Goal: Transaction & Acquisition: Purchase product/service

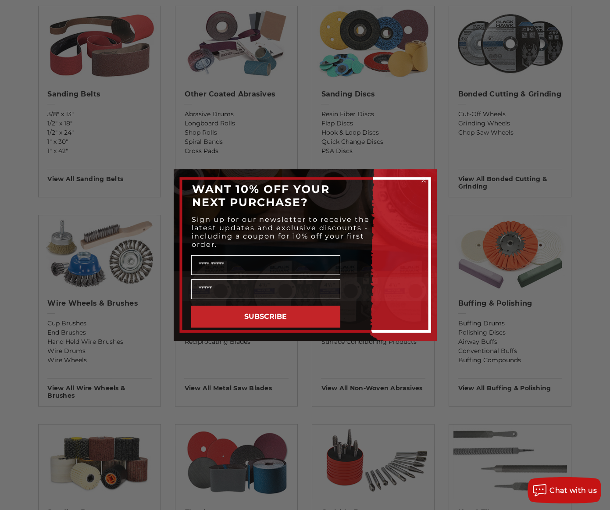
scroll to position [395, 0]
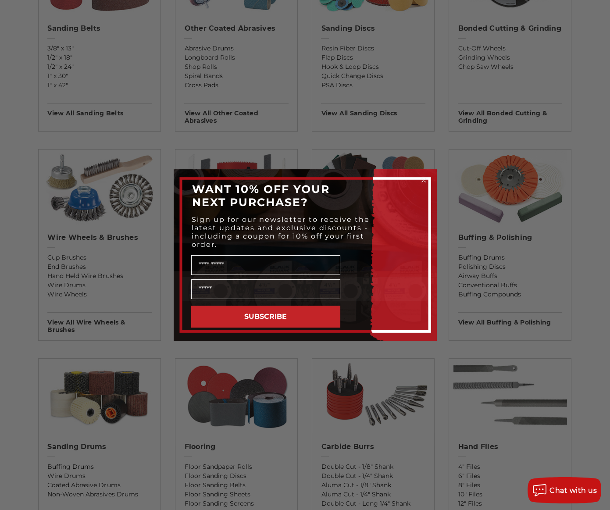
click at [423, 179] on icon "Close dialog" at bounding box center [424, 180] width 4 height 4
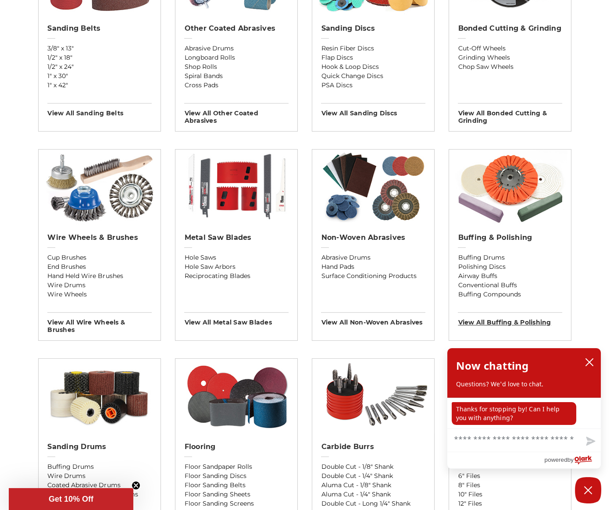
click at [493, 324] on h3 "View All buffing & polishing" at bounding box center [510, 319] width 104 height 14
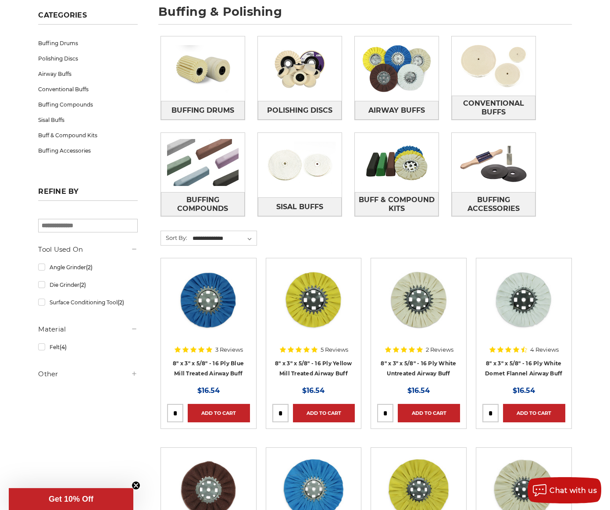
scroll to position [88, 0]
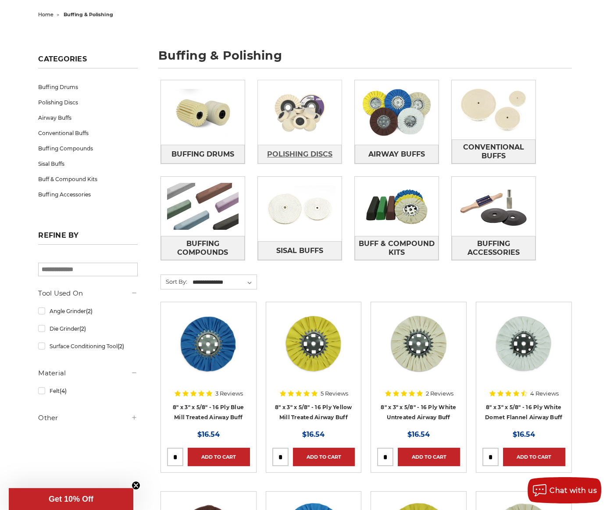
click at [290, 153] on span "Polishing Discs" at bounding box center [299, 154] width 65 height 15
click at [398, 249] on span "Buff & Compound Kits" at bounding box center [396, 248] width 83 height 24
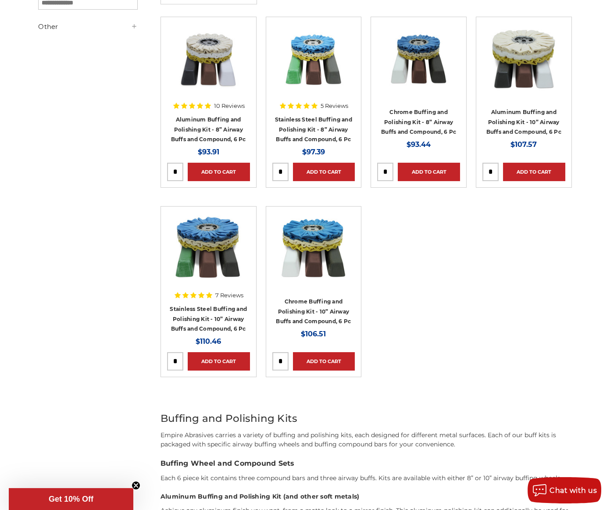
scroll to position [175, 0]
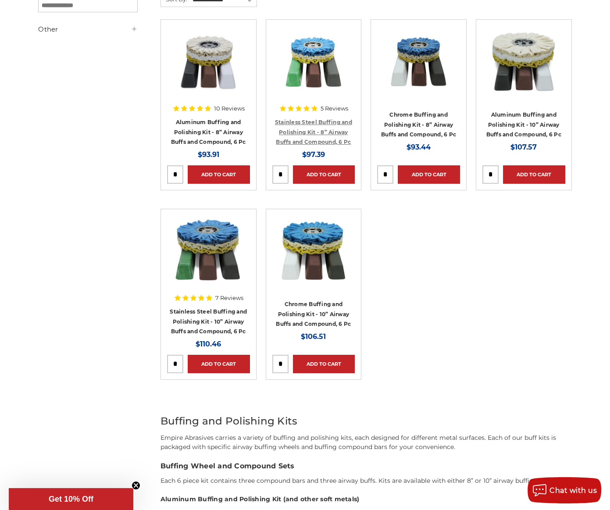
click at [308, 132] on link "Stainless Steel Buffing and Polishing Kit - 8” Airway Buffs and Compound, 6 Pc" at bounding box center [313, 132] width 77 height 26
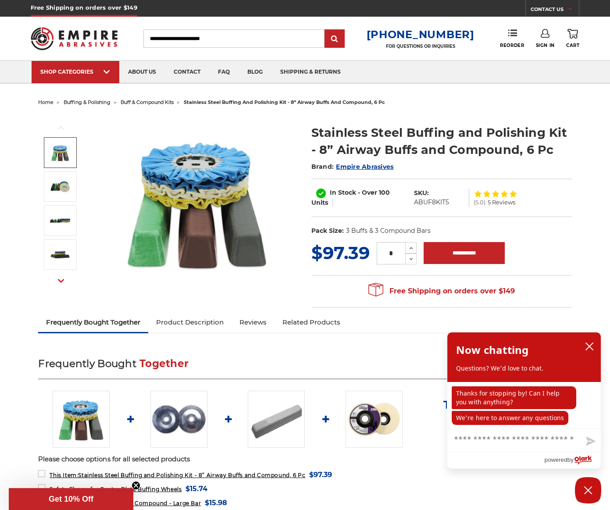
click at [60, 148] on img at bounding box center [60, 153] width 22 height 22
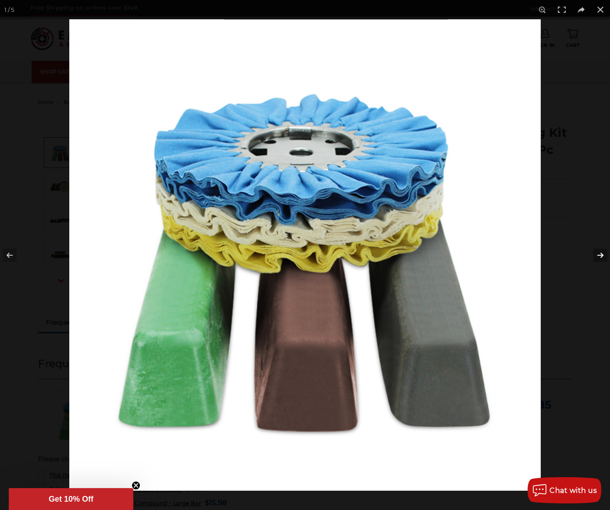
click at [600, 255] on button at bounding box center [594, 255] width 31 height 44
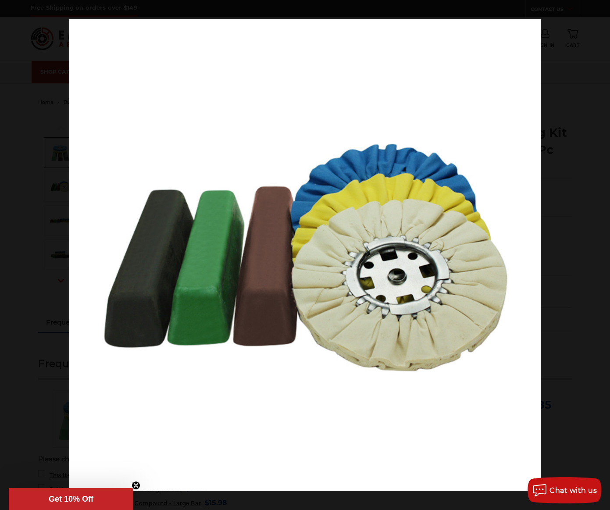
click at [600, 255] on button at bounding box center [594, 255] width 31 height 44
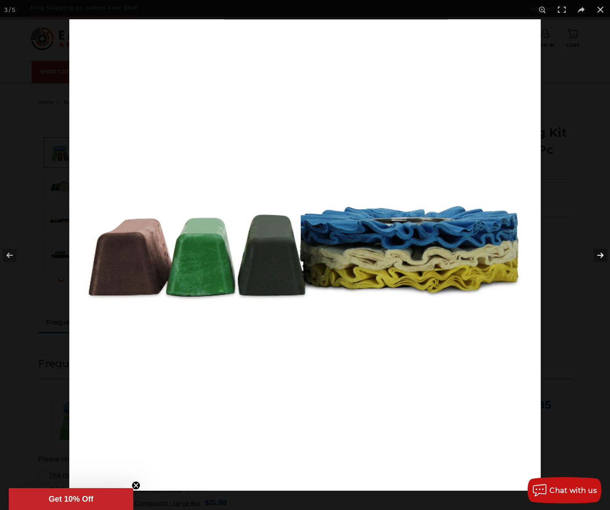
click at [599, 255] on button at bounding box center [594, 255] width 31 height 44
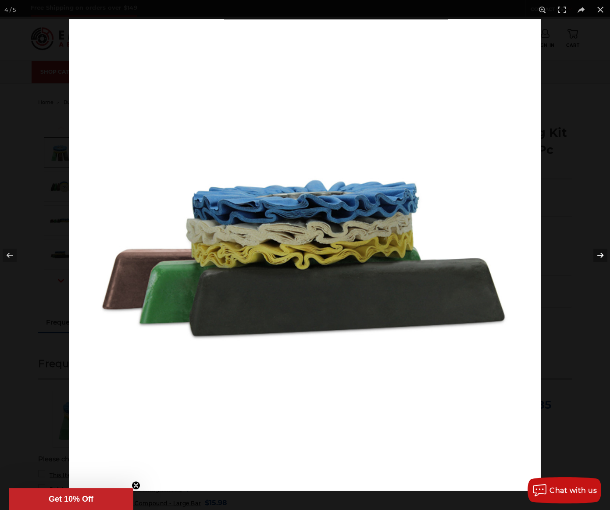
click at [599, 255] on button at bounding box center [594, 255] width 31 height 44
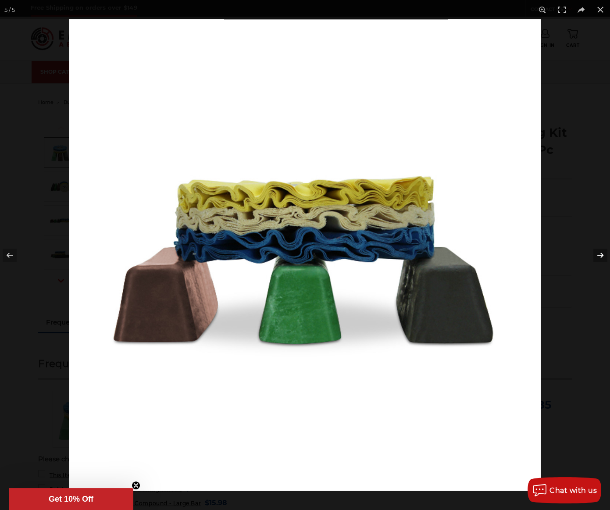
click at [599, 255] on button at bounding box center [594, 255] width 31 height 44
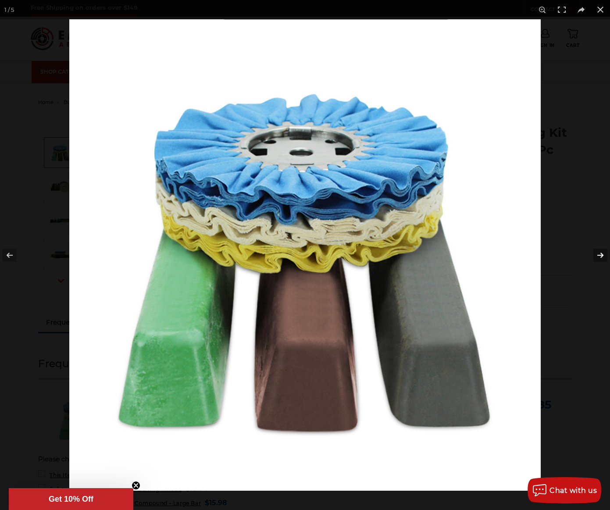
click at [599, 255] on button at bounding box center [594, 255] width 31 height 44
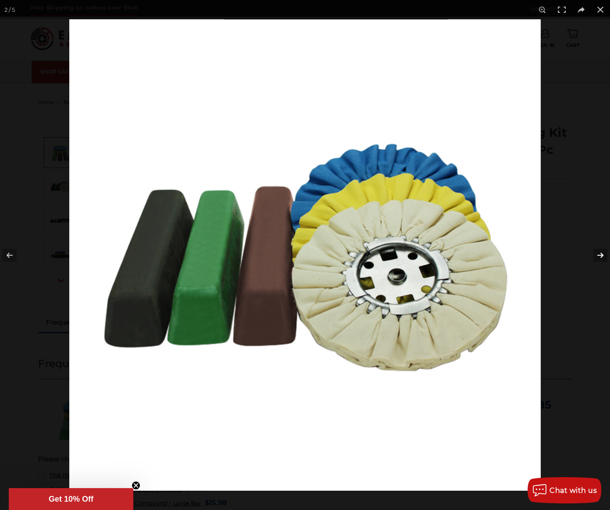
click at [599, 255] on button at bounding box center [594, 255] width 31 height 44
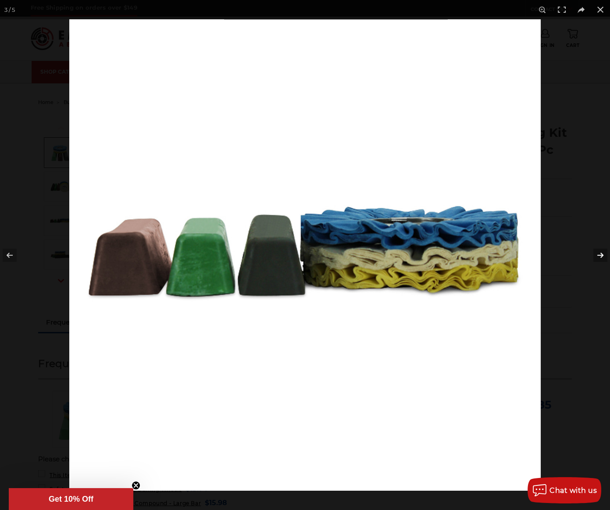
click at [599, 255] on button at bounding box center [594, 255] width 31 height 44
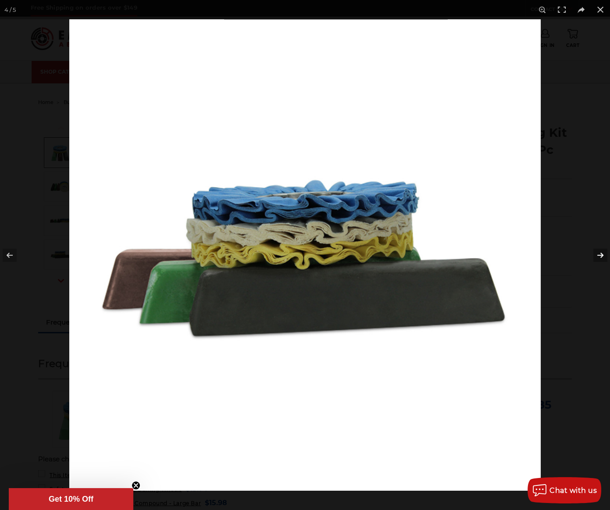
click at [599, 255] on button at bounding box center [594, 255] width 31 height 44
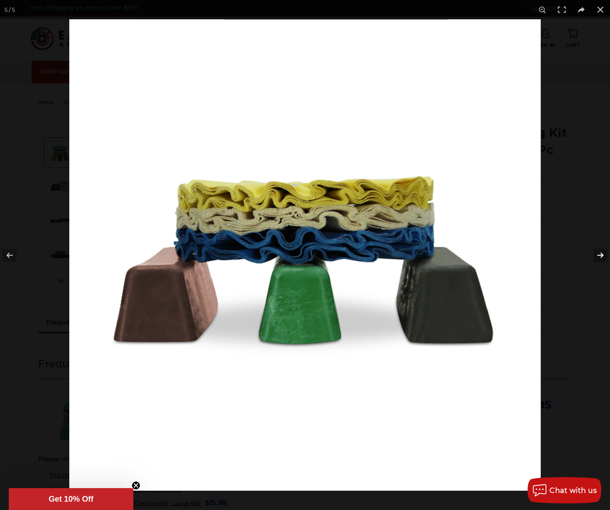
click at [599, 255] on button at bounding box center [594, 255] width 31 height 44
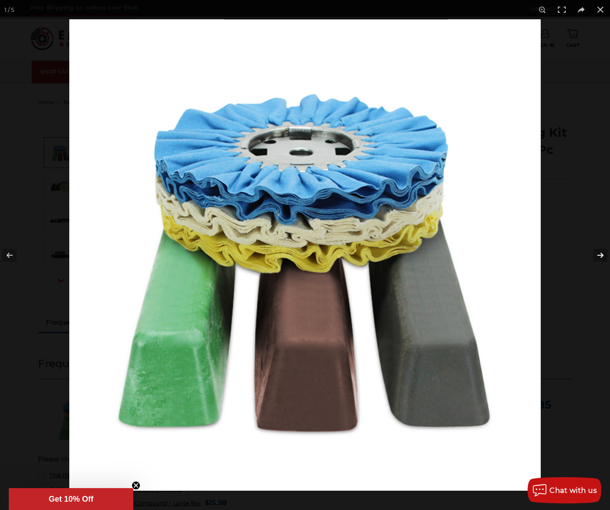
click at [599, 255] on button at bounding box center [594, 255] width 31 height 44
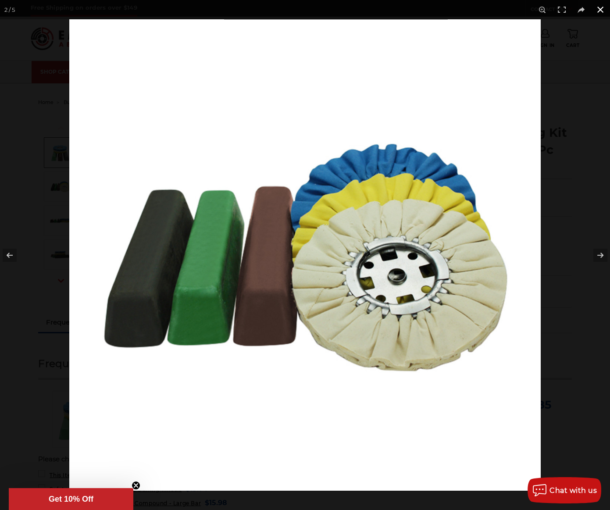
click at [600, 9] on button at bounding box center [600, 9] width 19 height 19
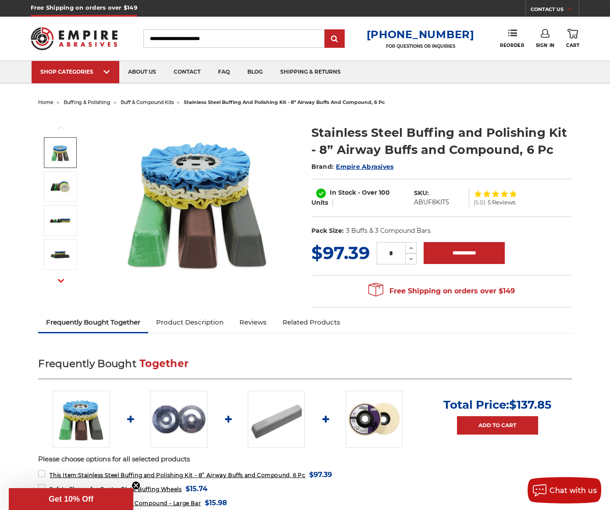
scroll to position [88, 0]
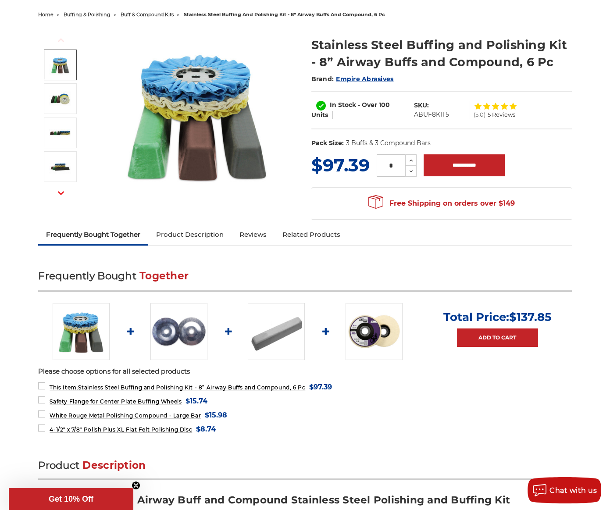
click at [170, 334] on img at bounding box center [178, 331] width 57 height 57
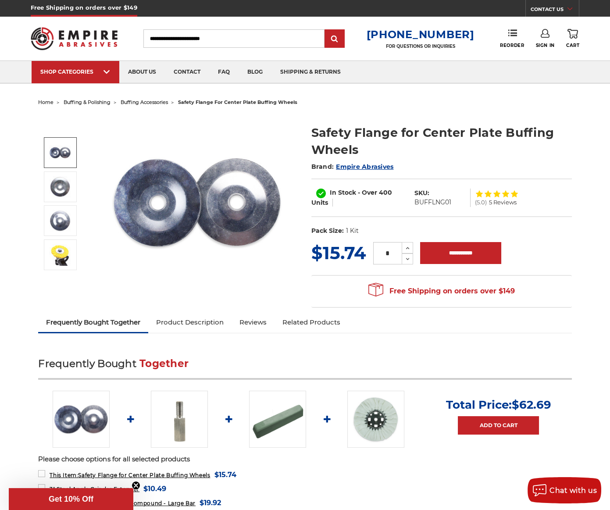
click at [53, 149] on img at bounding box center [60, 153] width 22 height 22
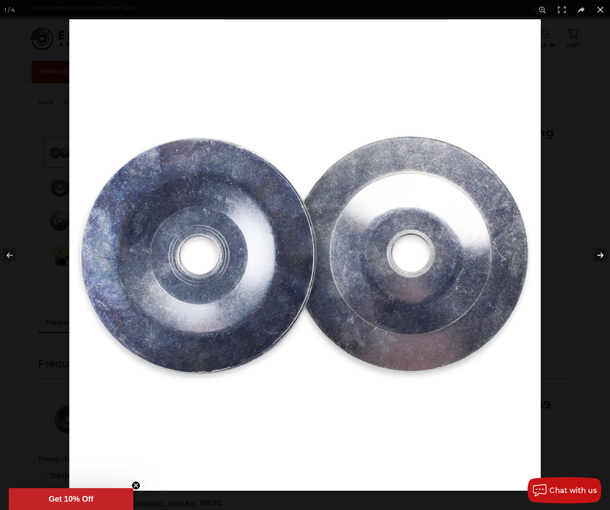
click at [601, 254] on button at bounding box center [594, 255] width 31 height 44
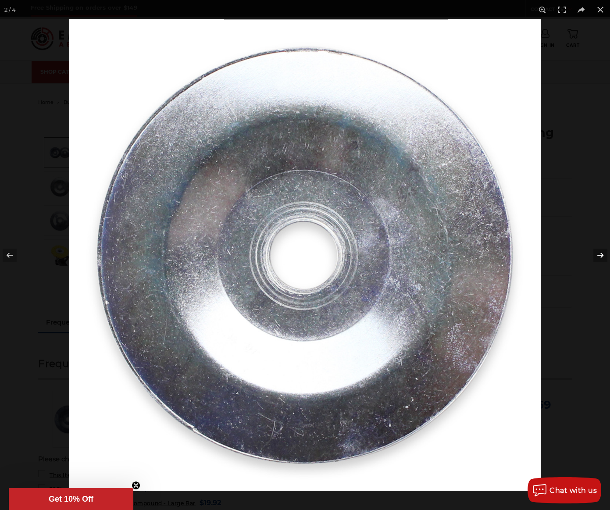
click at [601, 254] on button at bounding box center [594, 255] width 31 height 44
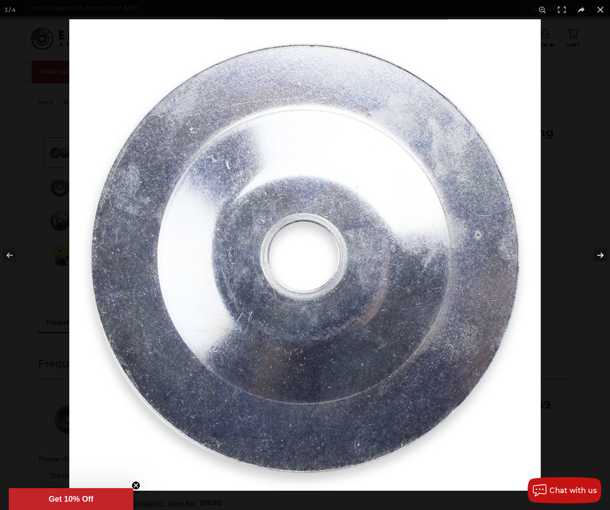
click at [601, 254] on button at bounding box center [594, 255] width 31 height 44
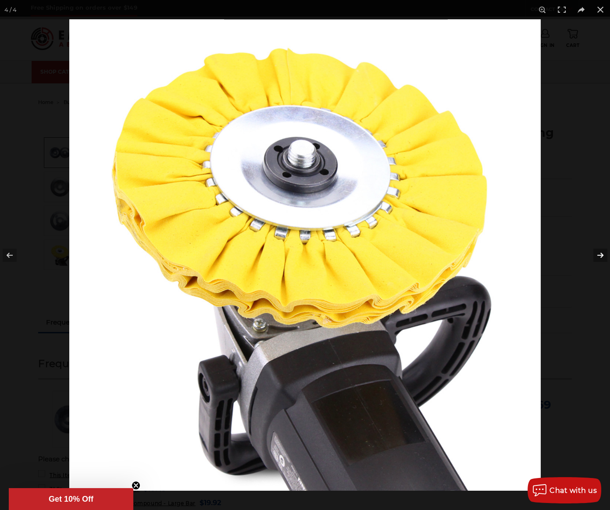
click at [599, 252] on button at bounding box center [594, 255] width 31 height 44
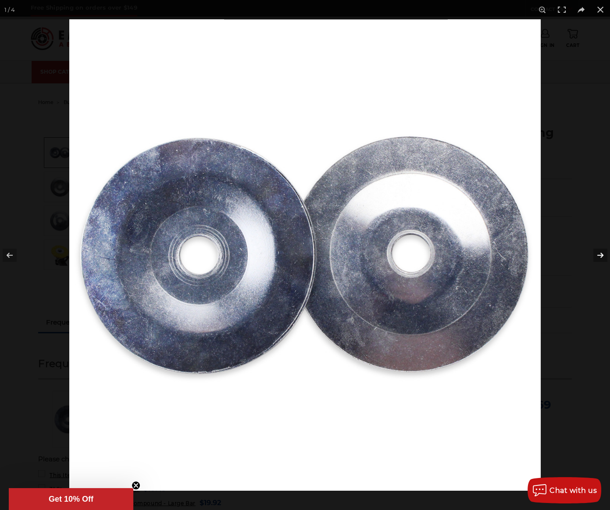
click at [599, 252] on button at bounding box center [594, 255] width 31 height 44
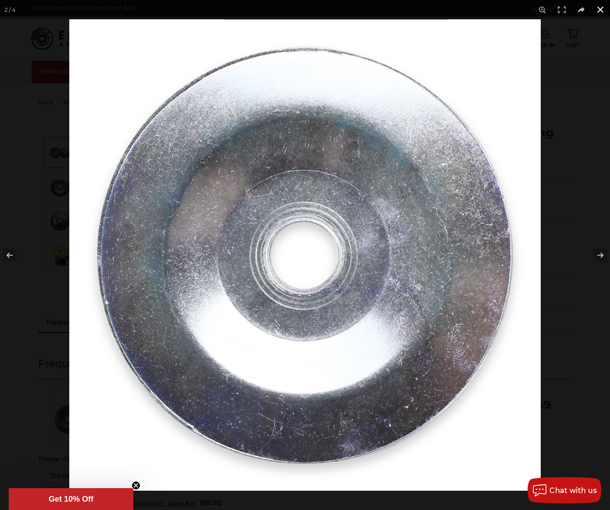
click at [605, 7] on button at bounding box center [600, 9] width 19 height 19
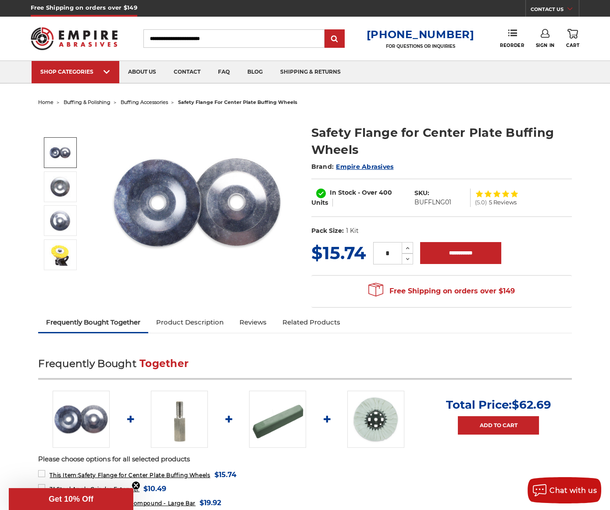
click at [178, 435] on img at bounding box center [179, 419] width 57 height 57
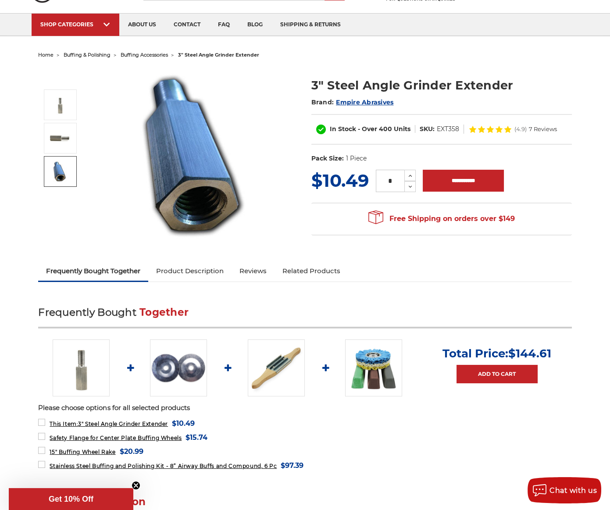
scroll to position [88, 0]
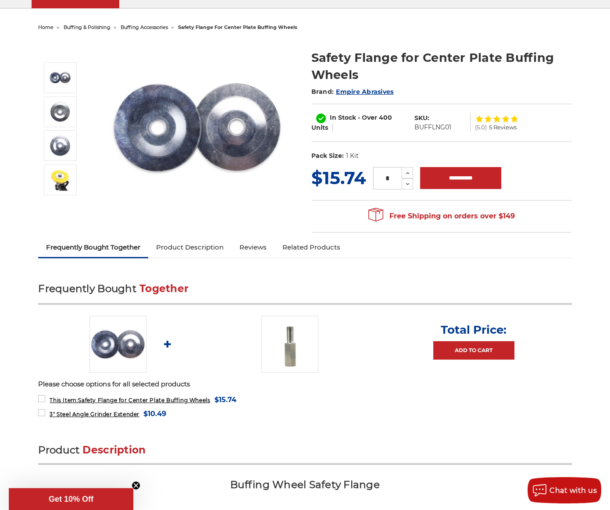
scroll to position [132, 0]
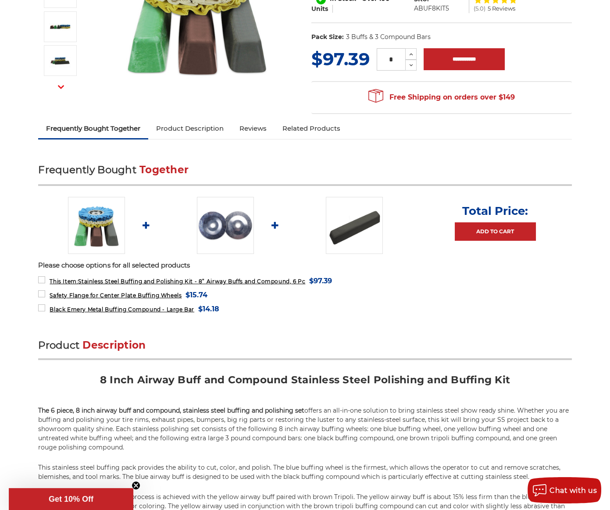
scroll to position [189, 0]
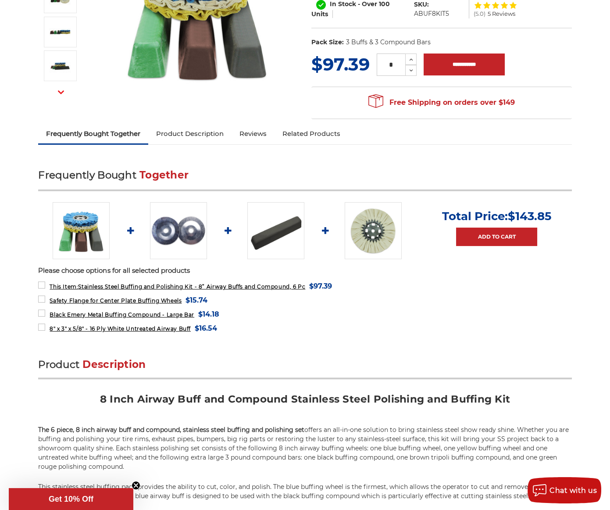
click at [272, 229] on img at bounding box center [275, 230] width 57 height 57
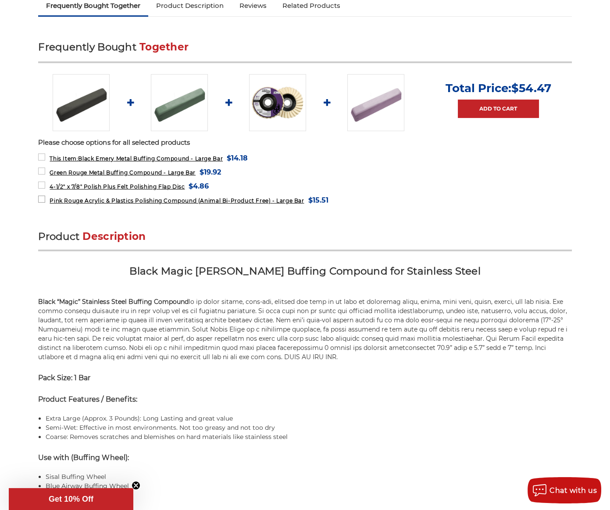
scroll to position [263, 0]
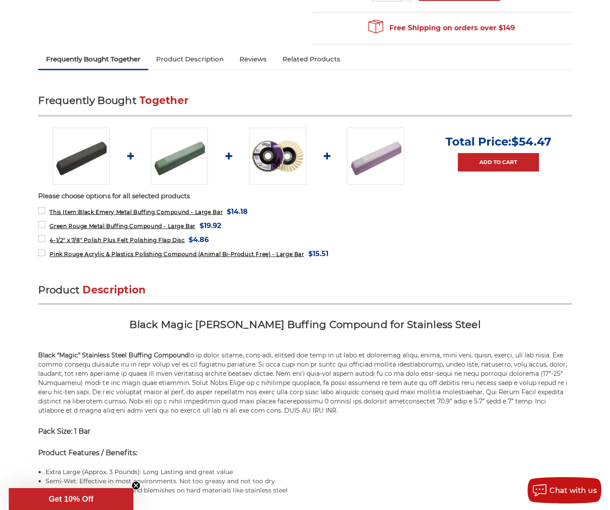
click at [267, 154] on img at bounding box center [277, 156] width 57 height 57
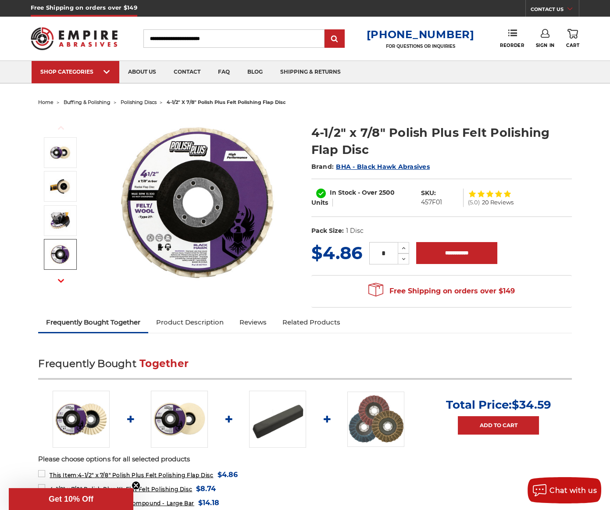
click at [64, 278] on icon "button" at bounding box center [61, 281] width 6 height 6
click at [55, 222] on img at bounding box center [60, 221] width 22 height 22
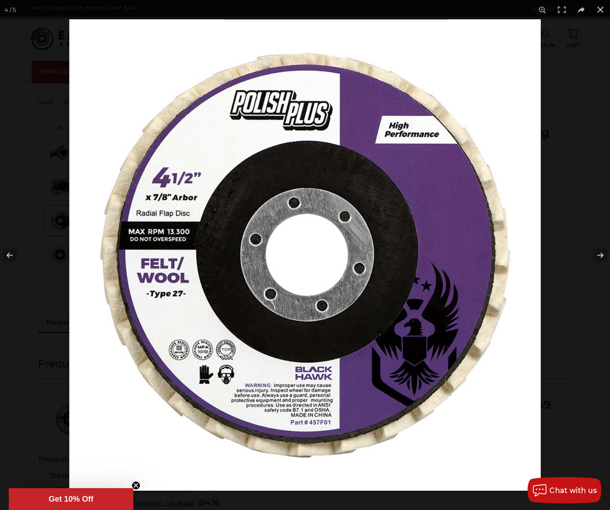
click at [299, 236] on img at bounding box center [304, 254] width 471 height 471
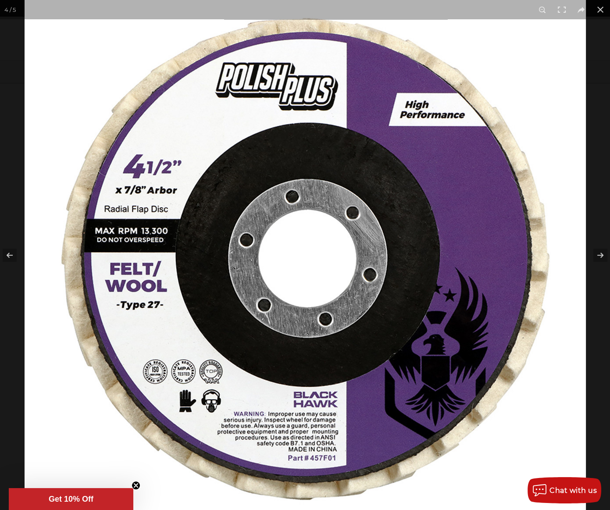
click at [299, 236] on img at bounding box center [305, 258] width 561 height 561
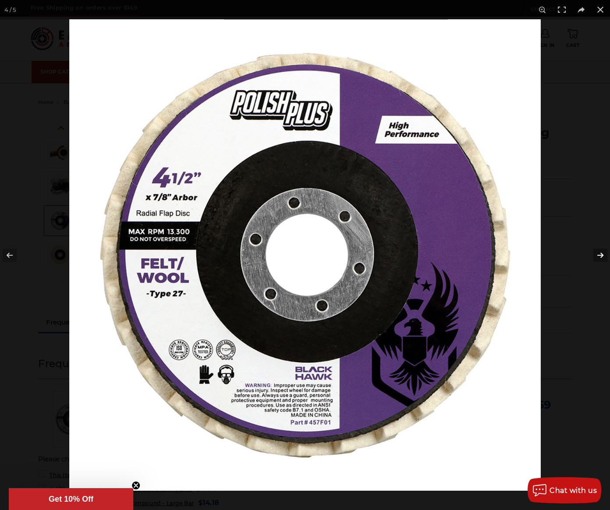
click at [598, 254] on button at bounding box center [594, 255] width 31 height 44
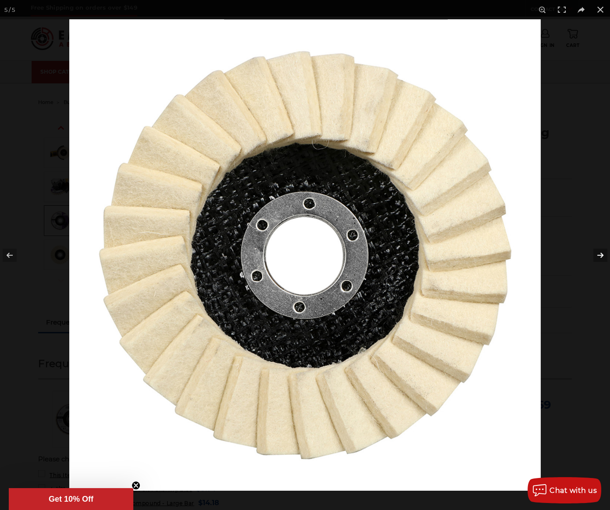
click at [598, 254] on button at bounding box center [594, 255] width 31 height 44
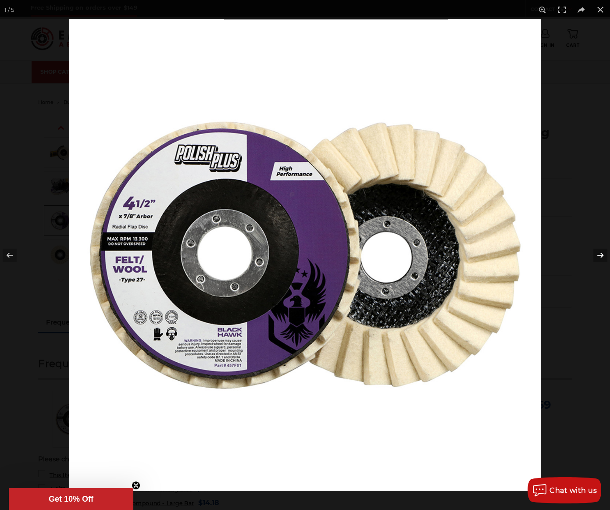
click at [598, 254] on button at bounding box center [594, 255] width 31 height 44
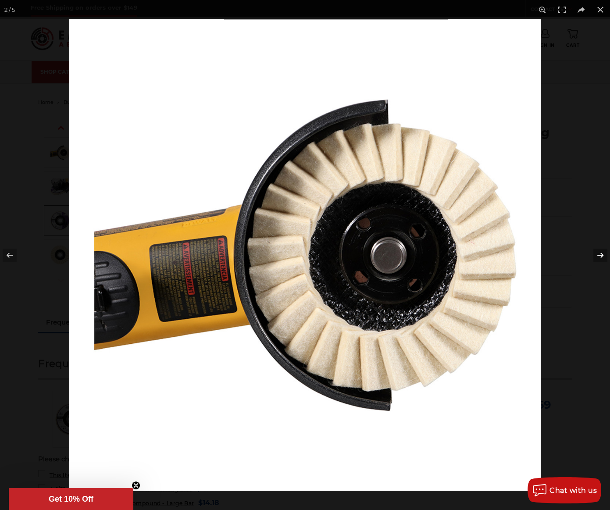
click at [598, 254] on button at bounding box center [594, 255] width 31 height 44
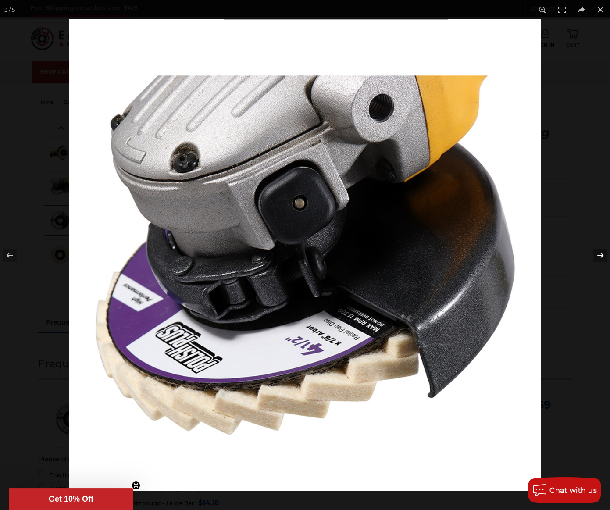
click at [598, 254] on button at bounding box center [594, 255] width 31 height 44
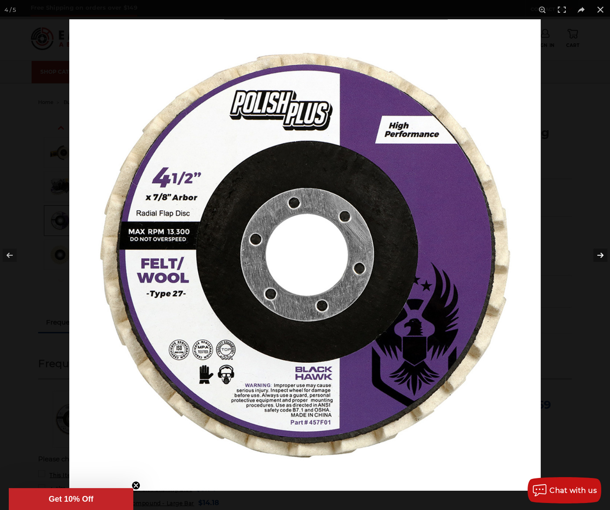
click at [598, 254] on button at bounding box center [594, 255] width 31 height 44
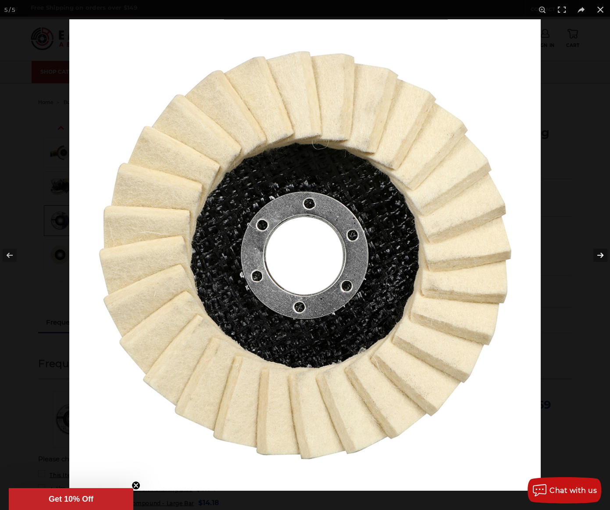
click at [598, 254] on button at bounding box center [594, 255] width 31 height 44
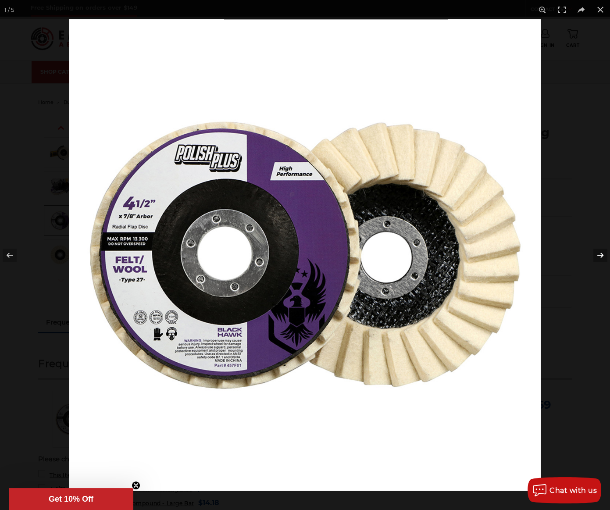
click at [598, 254] on button at bounding box center [594, 255] width 31 height 44
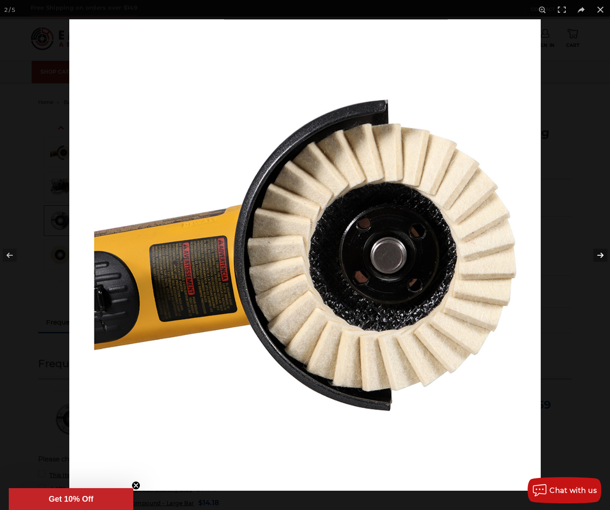
click at [598, 254] on button at bounding box center [594, 255] width 31 height 44
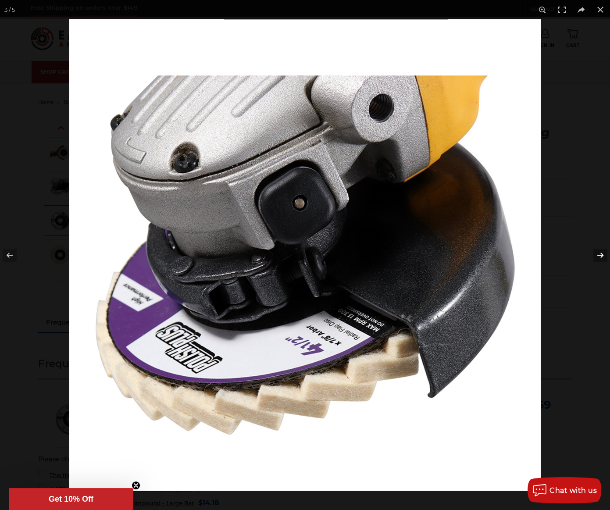
click at [598, 254] on button at bounding box center [594, 255] width 31 height 44
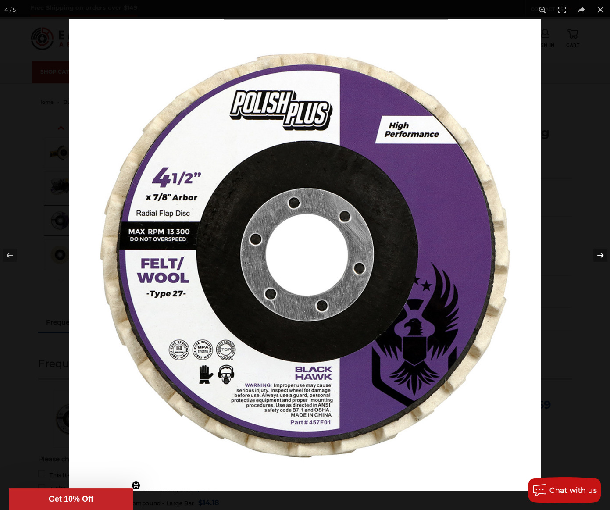
click at [598, 254] on button at bounding box center [594, 255] width 31 height 44
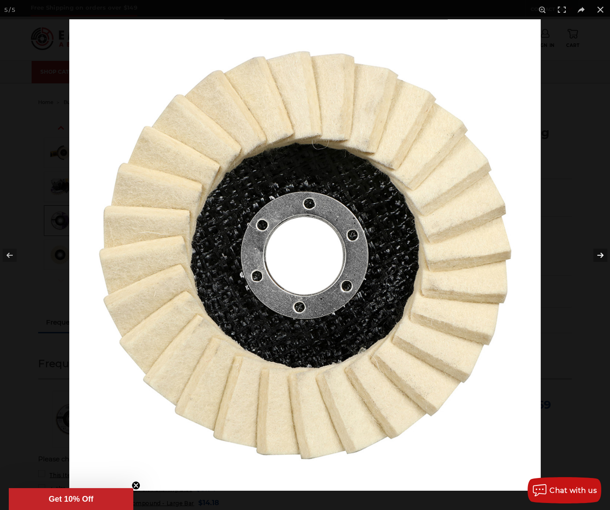
click at [598, 254] on button at bounding box center [594, 255] width 31 height 44
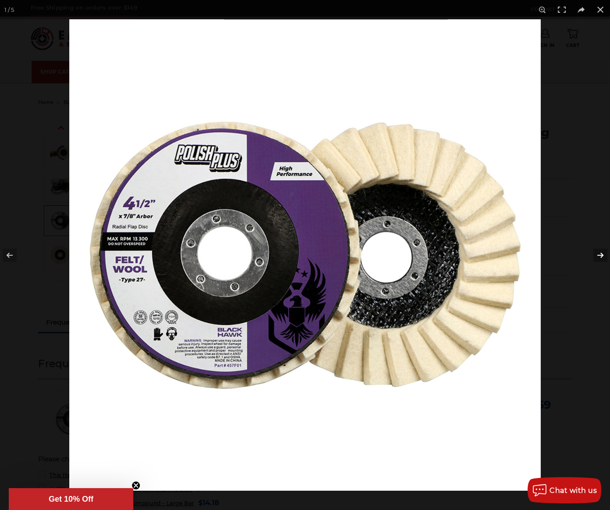
click at [598, 254] on button at bounding box center [594, 255] width 31 height 44
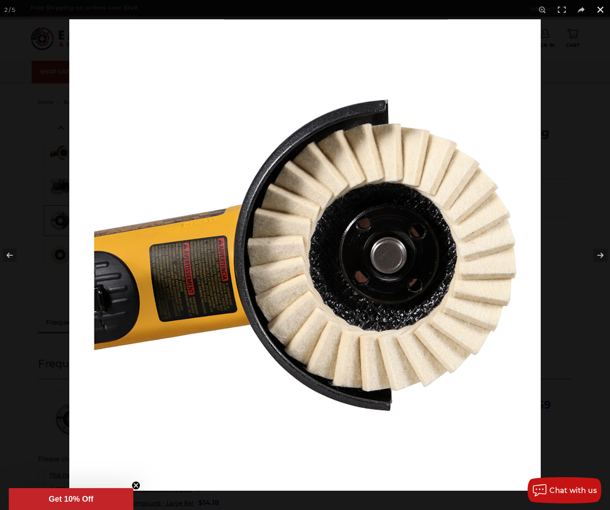
click at [599, 7] on button at bounding box center [600, 9] width 19 height 19
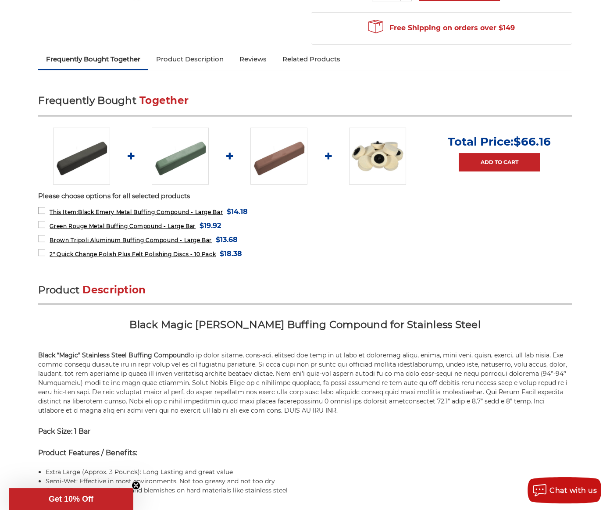
click at [103, 210] on span "This Item: Black Emery Metal Buffing Compound - Large Bar" at bounding box center [136, 212] width 173 height 7
click at [70, 168] on img at bounding box center [81, 156] width 57 height 57
click at [70, 166] on img at bounding box center [81, 156] width 57 height 57
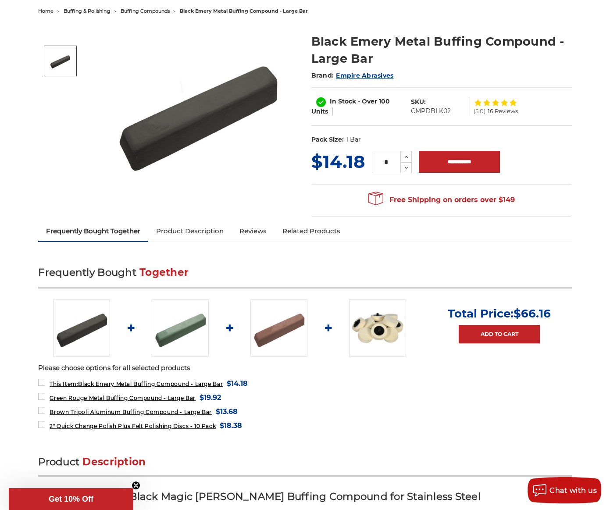
scroll to position [175, 0]
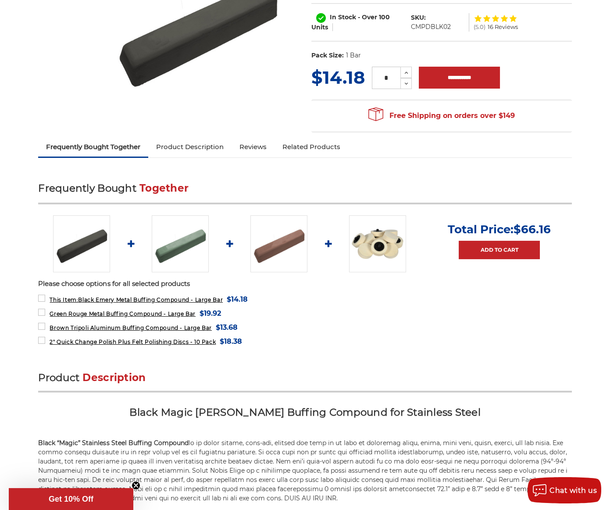
click at [170, 253] on img at bounding box center [180, 243] width 57 height 57
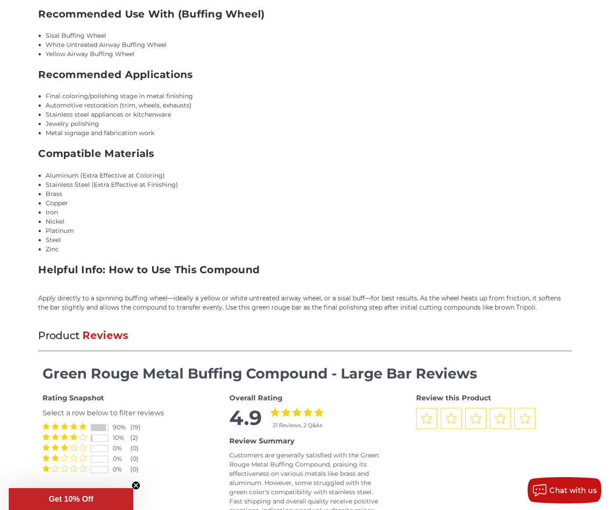
scroll to position [789, 0]
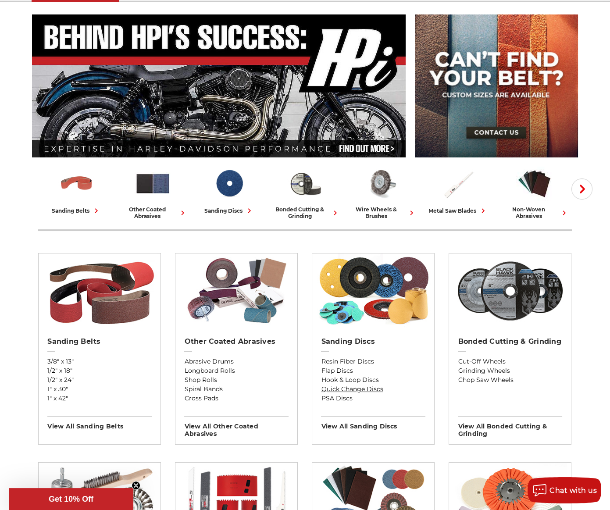
scroll to position [88, 0]
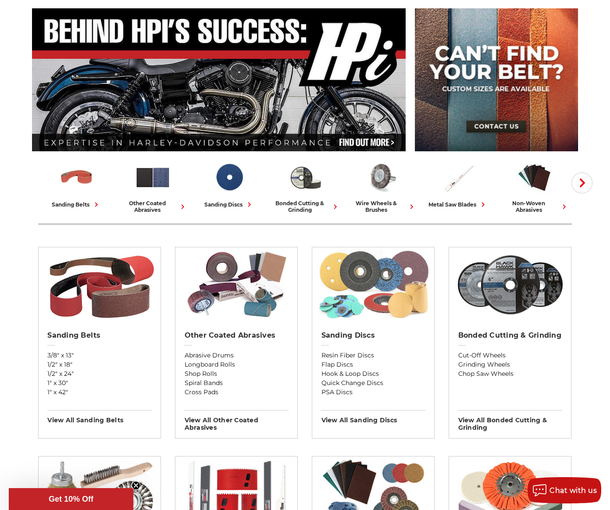
click at [388, 306] on img at bounding box center [374, 284] width 114 height 75
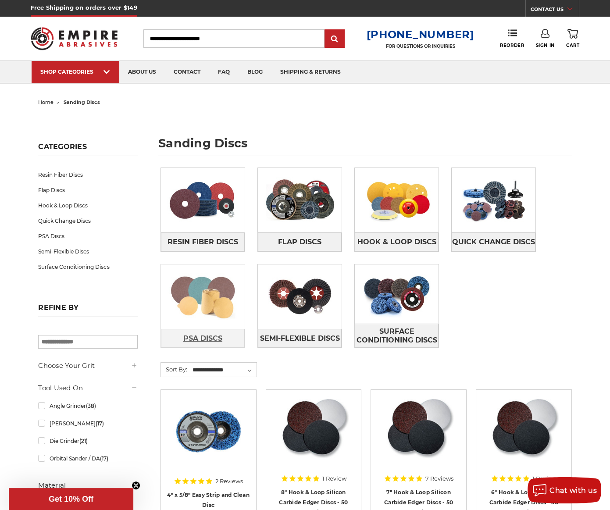
click at [196, 338] on span "PSA Discs" at bounding box center [202, 338] width 39 height 15
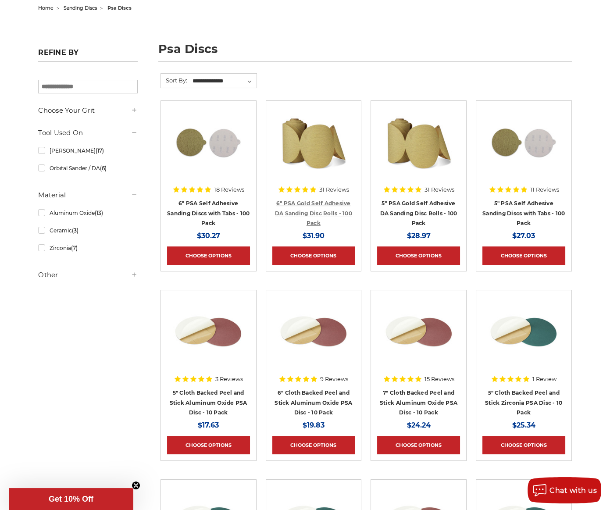
scroll to position [44, 0]
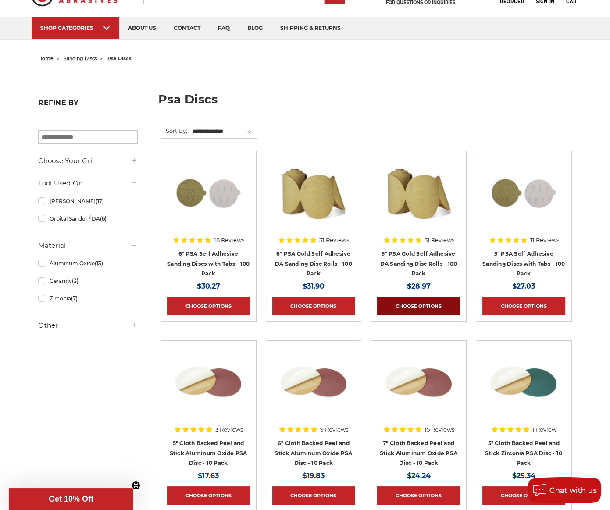
click at [396, 302] on link "Choose Options" at bounding box center [418, 306] width 83 height 18
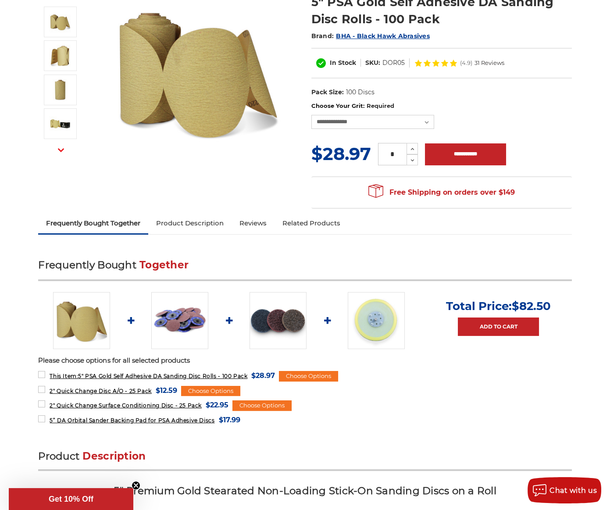
scroll to position [132, 0]
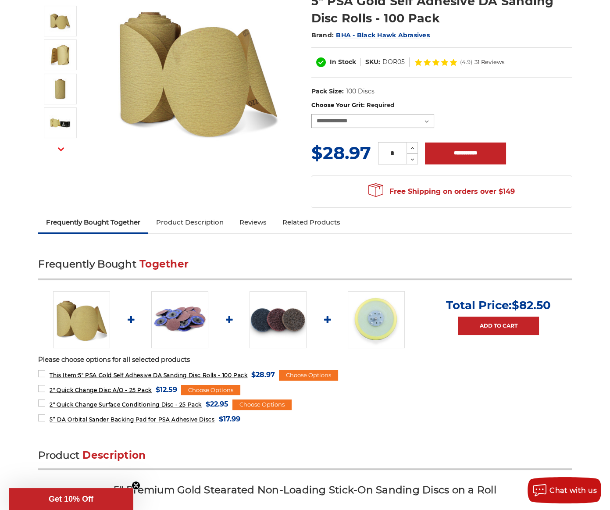
click at [431, 119] on select "**********" at bounding box center [372, 121] width 123 height 14
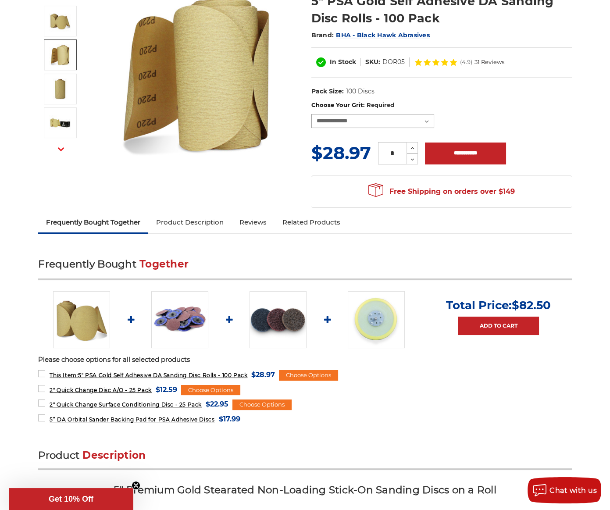
select select "***"
click at [311, 114] on select "**********" at bounding box center [372, 121] width 123 height 14
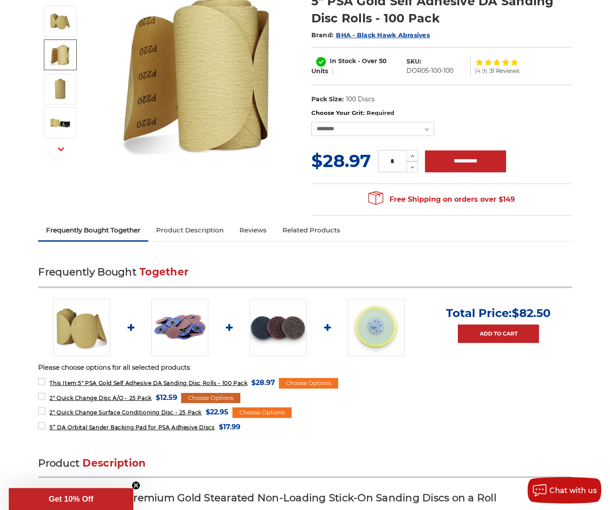
click at [210, 396] on div "Choose Options" at bounding box center [210, 398] width 59 height 11
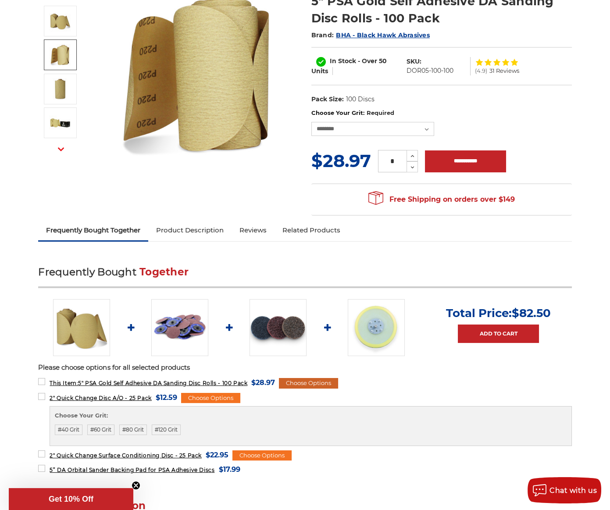
click at [314, 381] on div "Choose Options" at bounding box center [308, 383] width 59 height 11
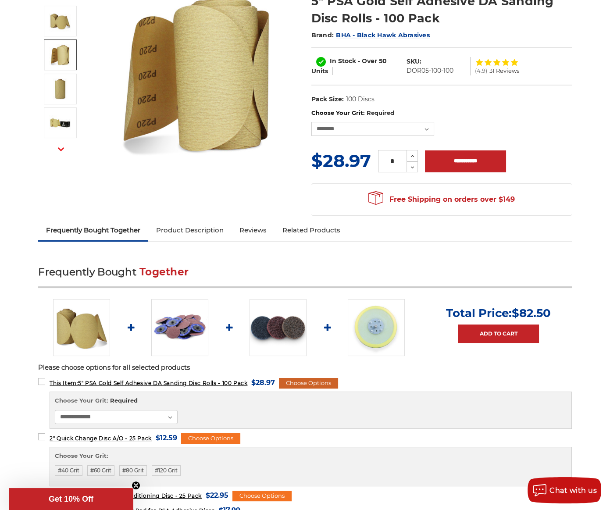
click at [314, 381] on div "Choose Options" at bounding box center [308, 383] width 59 height 11
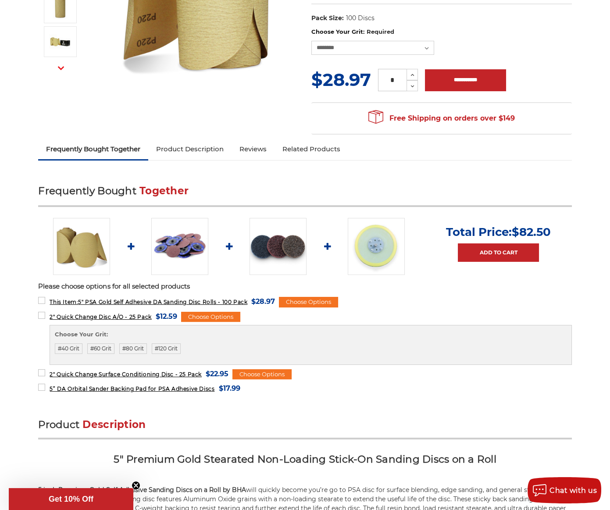
scroll to position [219, 0]
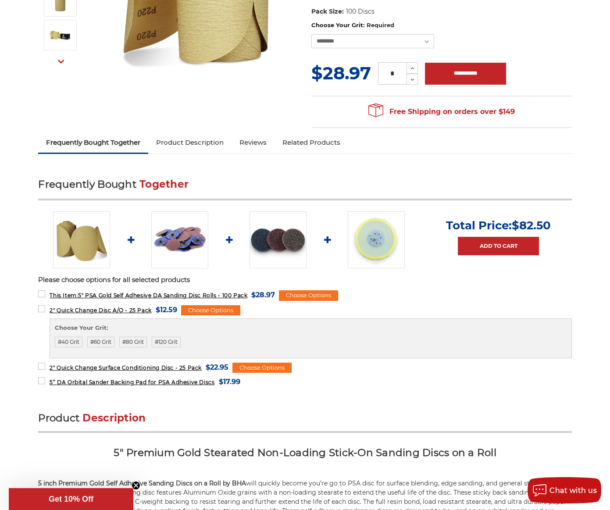
click at [259, 372] on ul "**********" at bounding box center [304, 338] width 533 height 98
click at [258, 366] on div "Choose Options" at bounding box center [261, 368] width 59 height 11
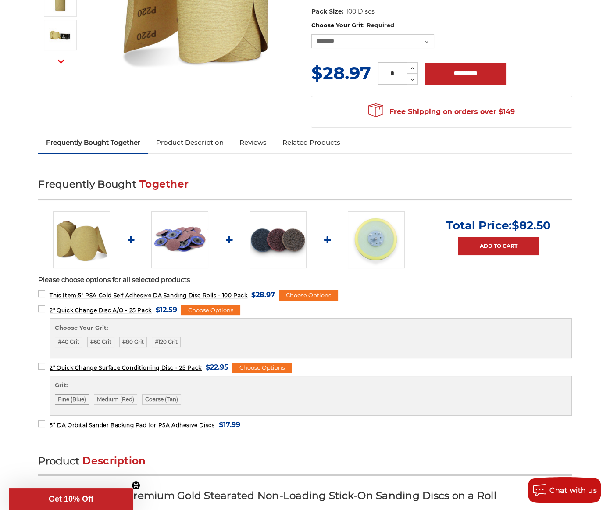
click at [76, 398] on label "Fine (Blue)" at bounding box center [72, 399] width 34 height 11
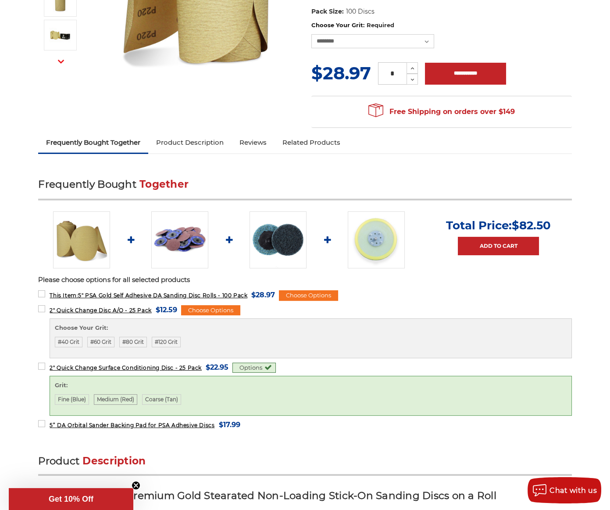
click at [112, 396] on label "Medium (Red)" at bounding box center [115, 399] width 43 height 11
click at [70, 402] on label "Fine (Blue)" at bounding box center [72, 399] width 34 height 11
click at [116, 400] on label "Medium (Red)" at bounding box center [115, 399] width 43 height 11
click at [78, 400] on label "Fine (Blue)" at bounding box center [72, 399] width 34 height 11
click at [129, 341] on label "#80 Grit" at bounding box center [133, 342] width 28 height 11
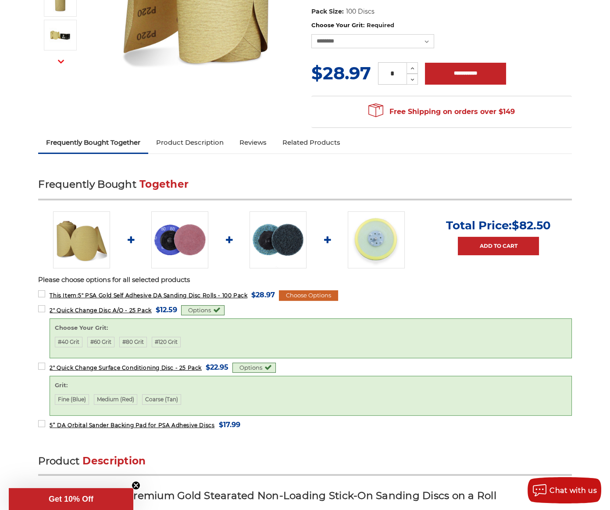
click at [315, 293] on div "Choose Options" at bounding box center [308, 295] width 59 height 11
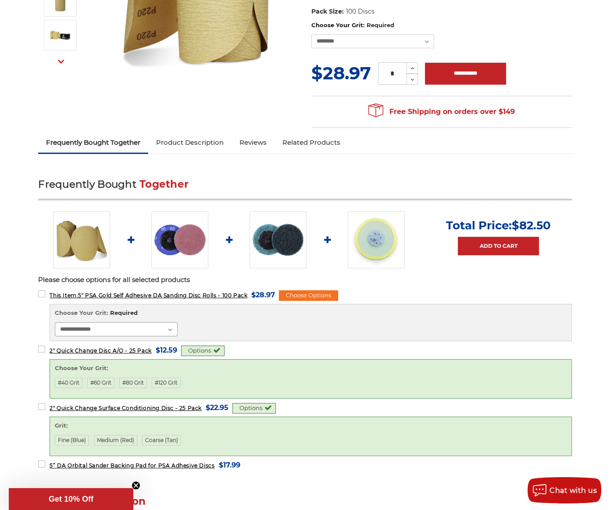
click at [170, 327] on select "**********" at bounding box center [116, 329] width 123 height 14
select select "***"
click at [55, 322] on select "**********" at bounding box center [116, 329] width 123 height 14
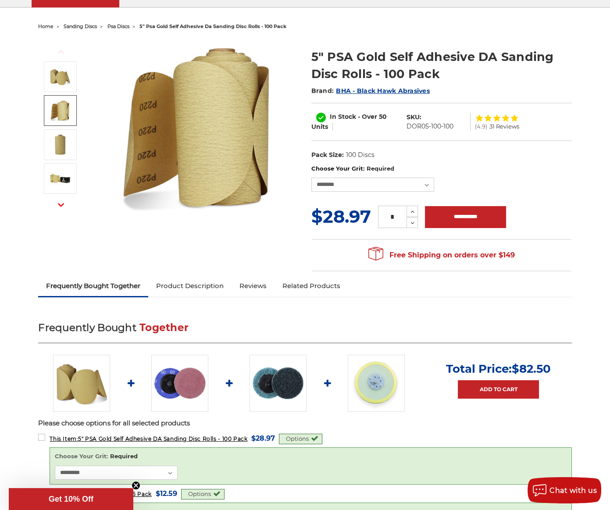
scroll to position [132, 0]
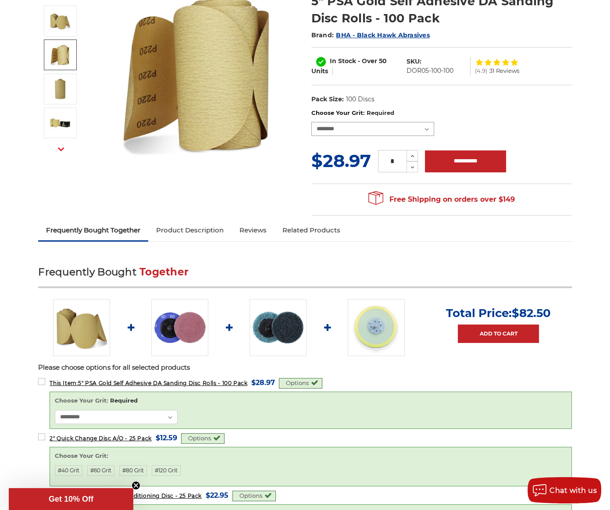
click at [427, 128] on select "**********" at bounding box center [372, 129] width 123 height 14
